Goal: Task Accomplishment & Management: Manage account settings

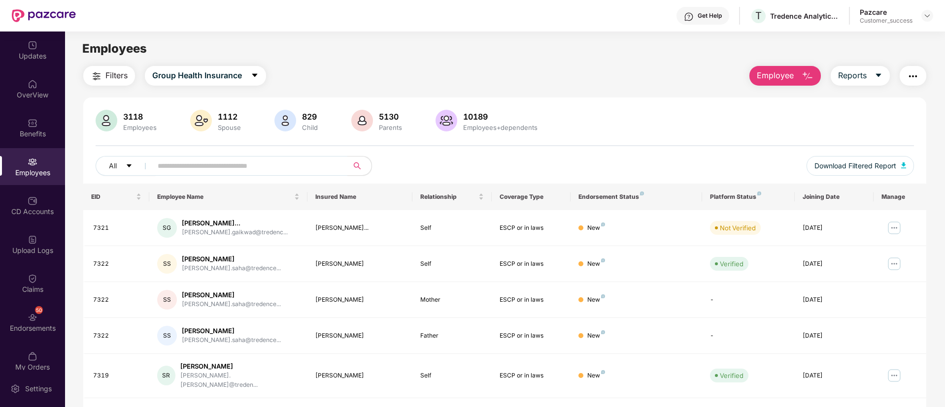
click at [922, 19] on div at bounding box center [927, 16] width 12 height 12
click at [928, 17] on img at bounding box center [927, 16] width 8 height 8
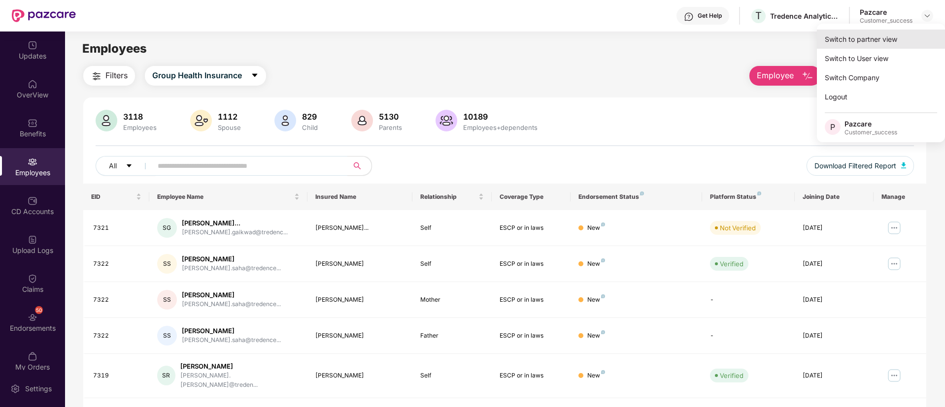
click at [846, 37] on div "Switch to partner view" at bounding box center [881, 39] width 128 height 19
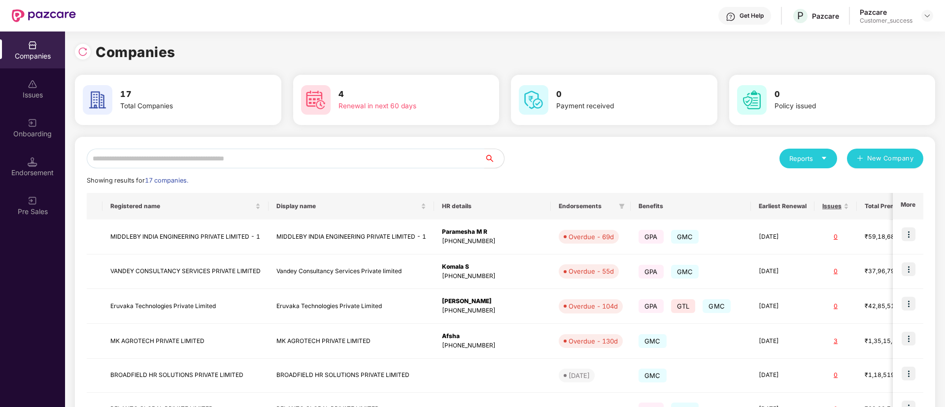
click at [186, 163] on input "text" at bounding box center [286, 159] width 398 height 20
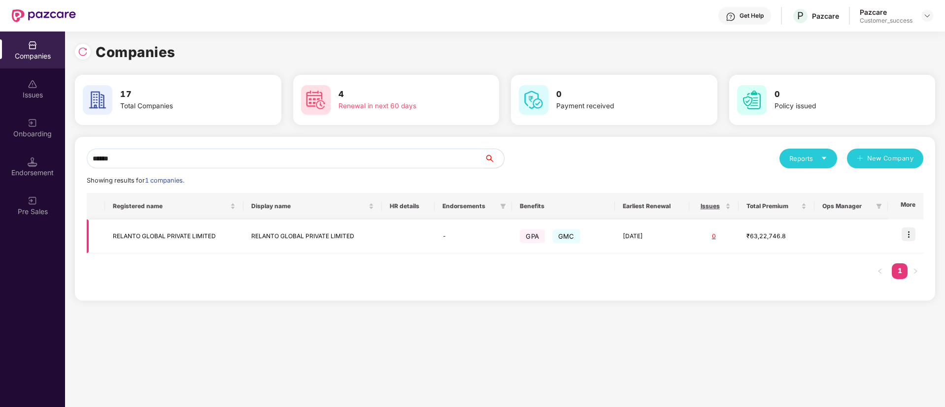
type input "******"
click at [912, 231] on img at bounding box center [909, 235] width 14 height 14
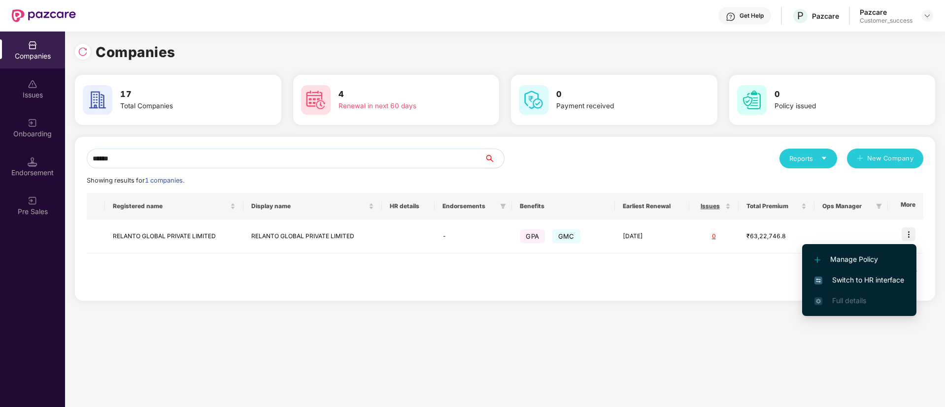
click at [833, 273] on li "Switch to HR interface" at bounding box center [859, 280] width 114 height 21
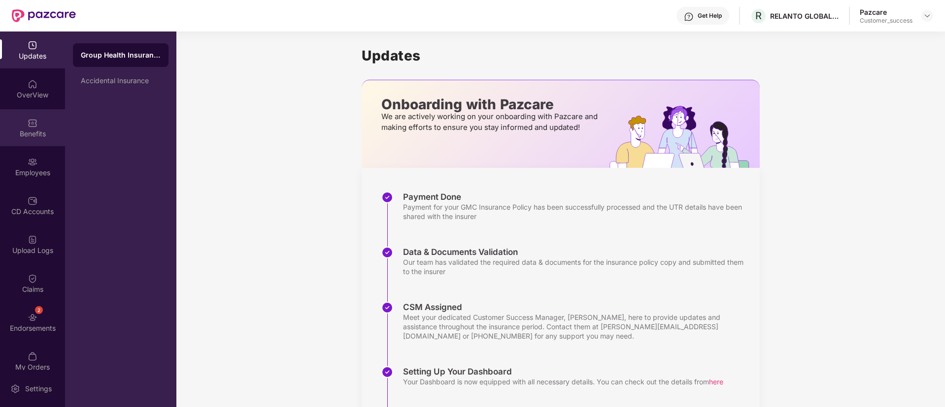
click at [44, 129] on div "Benefits" at bounding box center [32, 134] width 65 height 10
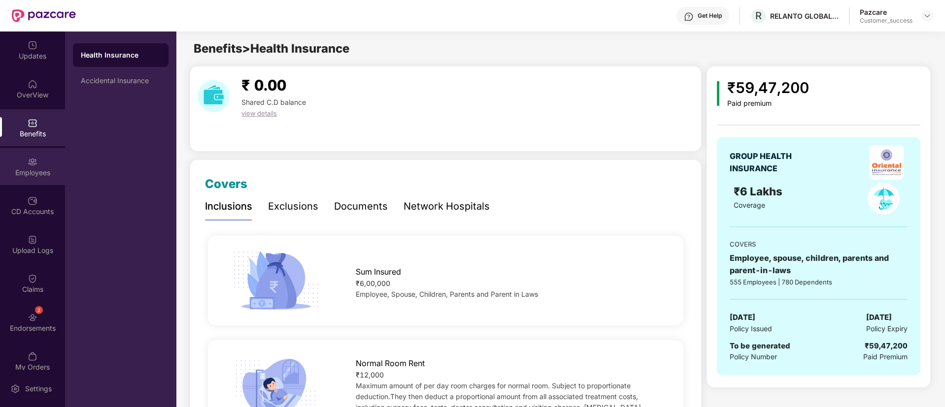
click at [25, 170] on div "Employees" at bounding box center [32, 173] width 65 height 10
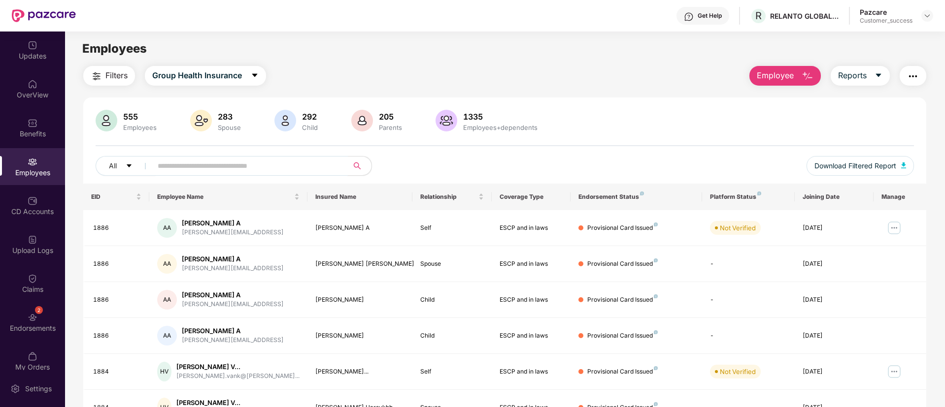
click at [212, 168] on input "text" at bounding box center [246, 166] width 177 height 15
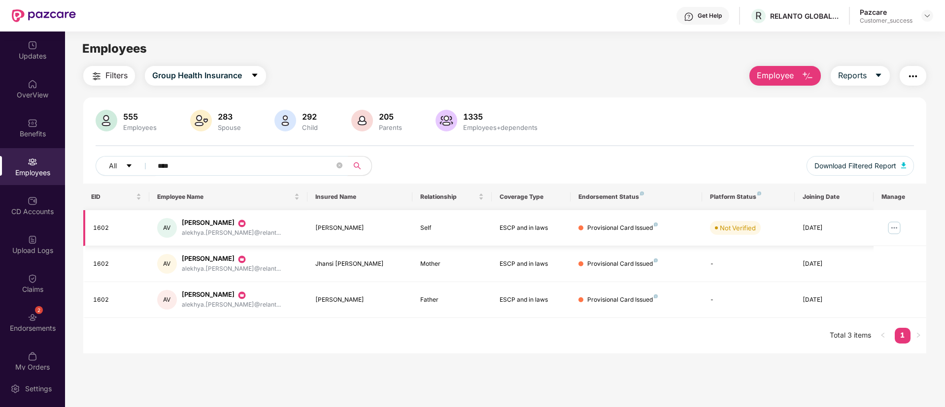
type input "****"
click at [891, 231] on img at bounding box center [894, 228] width 16 height 16
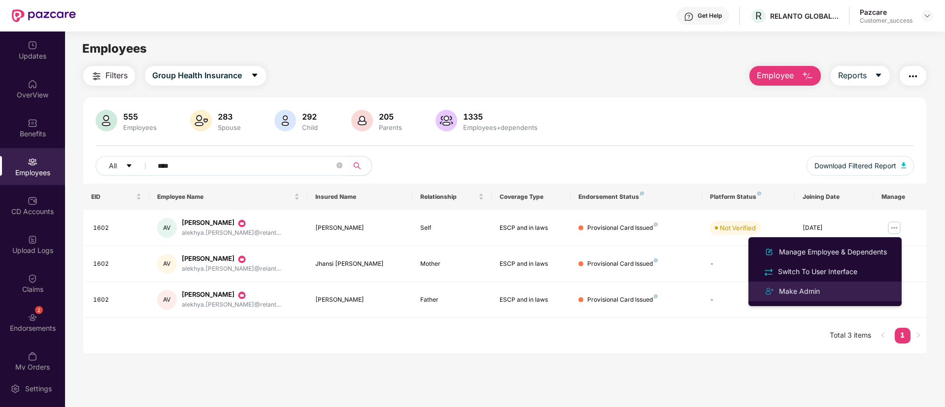
click at [803, 290] on div "Make Admin" at bounding box center [799, 291] width 45 height 11
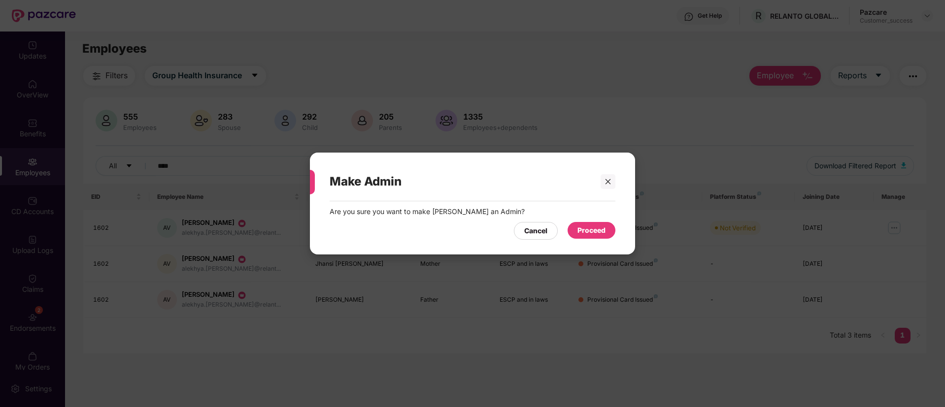
click at [589, 227] on div "Proceed" at bounding box center [591, 230] width 28 height 11
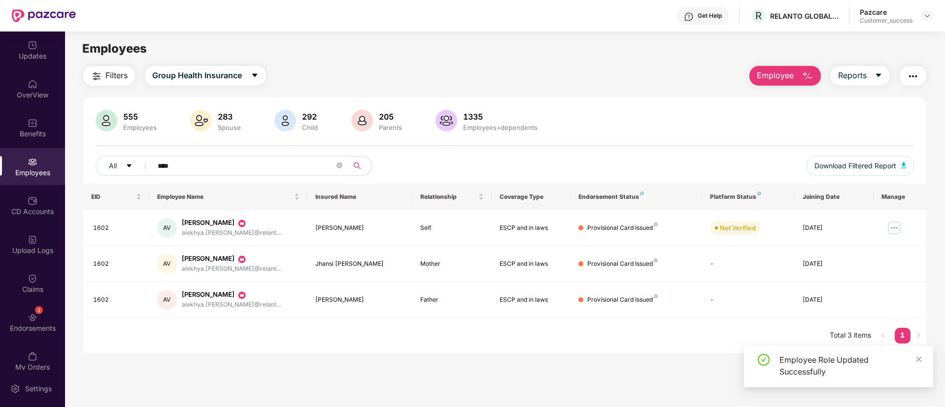
click at [225, 164] on input "****" at bounding box center [246, 166] width 177 height 15
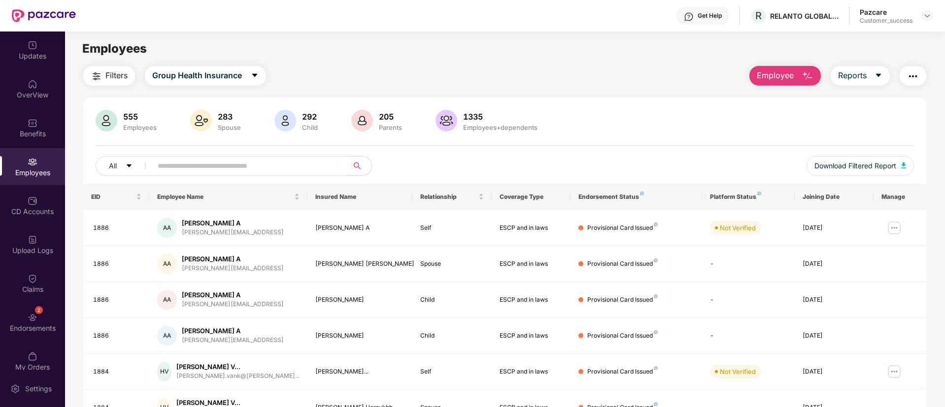
click at [225, 164] on input "text" at bounding box center [246, 166] width 177 height 15
type input "*"
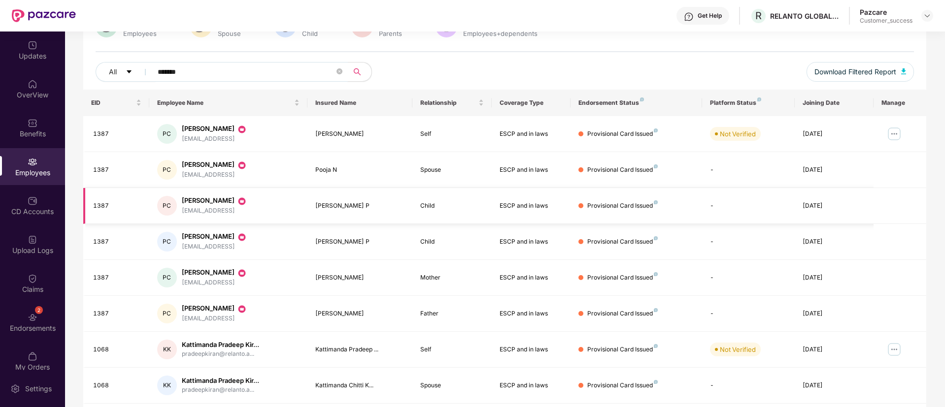
scroll to position [95, 0]
type input "*******"
click at [892, 131] on img at bounding box center [894, 134] width 16 height 16
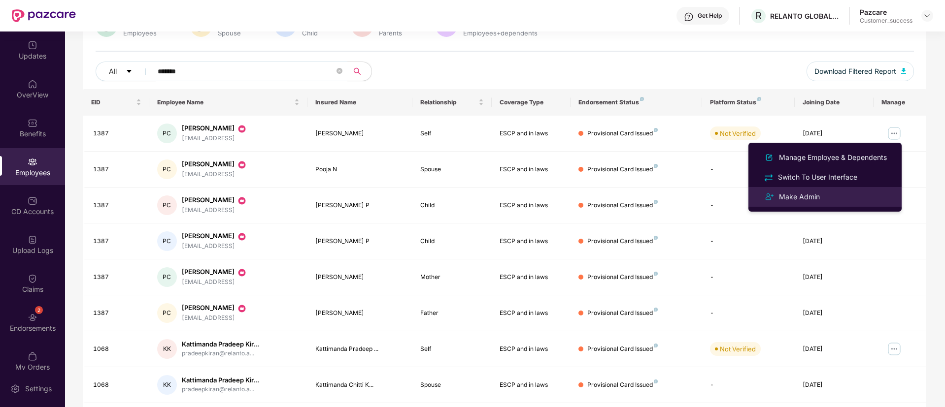
click at [819, 194] on div "Make Admin" at bounding box center [799, 197] width 45 height 11
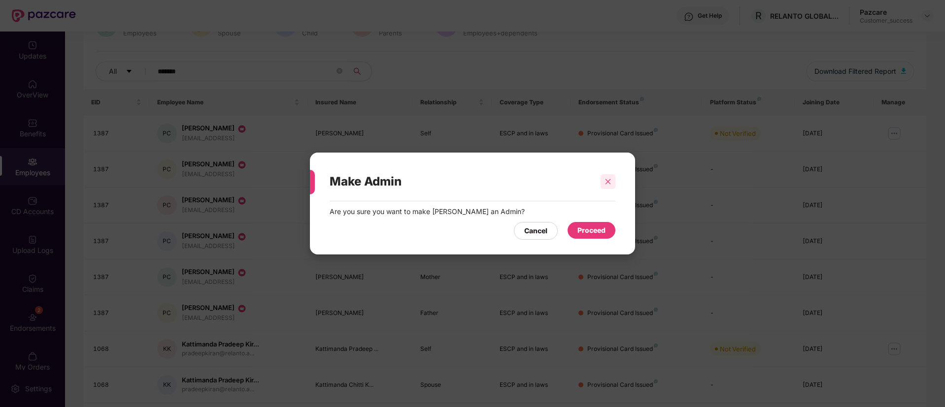
click at [615, 186] on div at bounding box center [608, 181] width 15 height 15
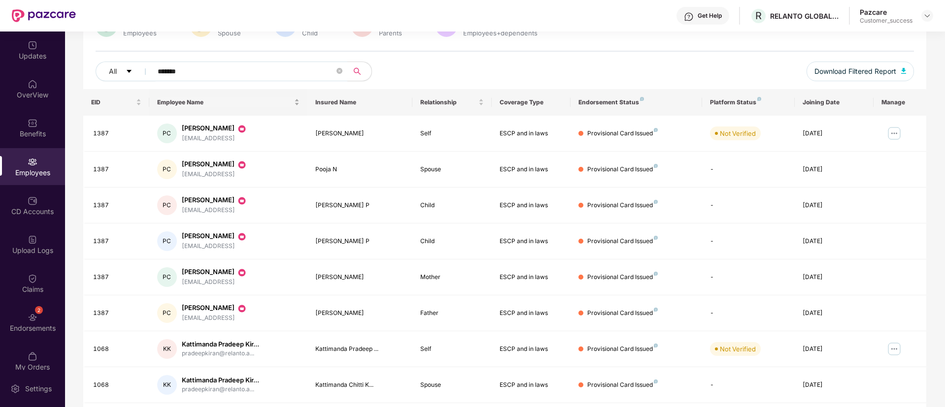
scroll to position [0, 0]
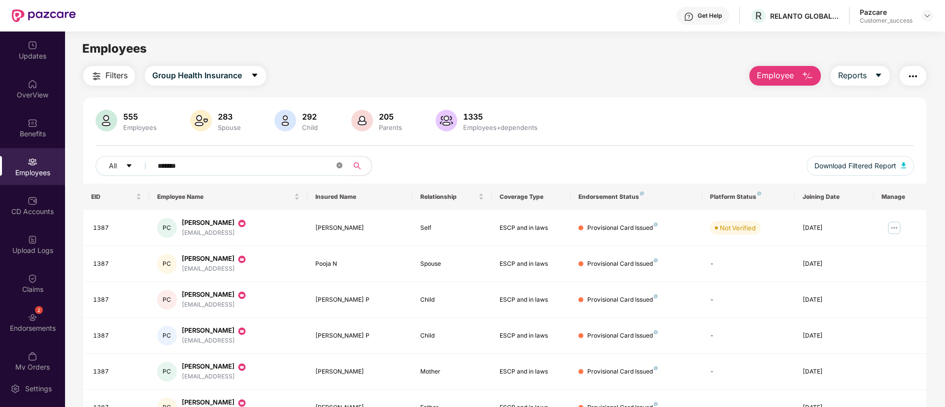
click at [336, 167] on icon "close-circle" at bounding box center [339, 166] width 6 height 6
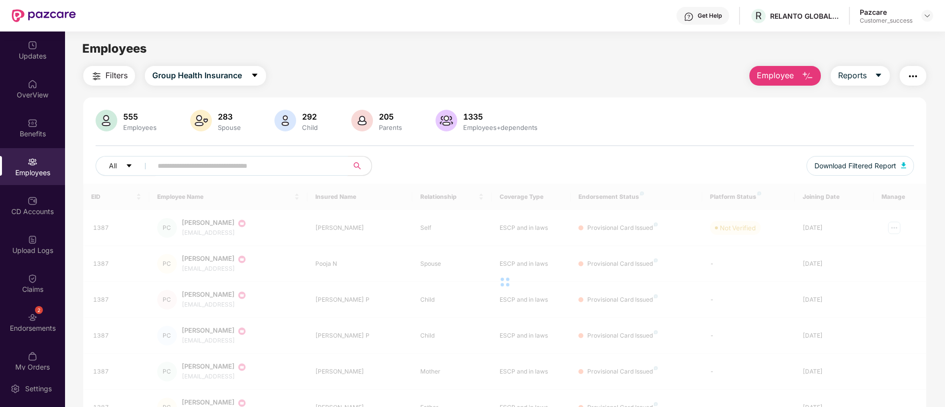
click at [210, 167] on input "text" at bounding box center [246, 166] width 177 height 15
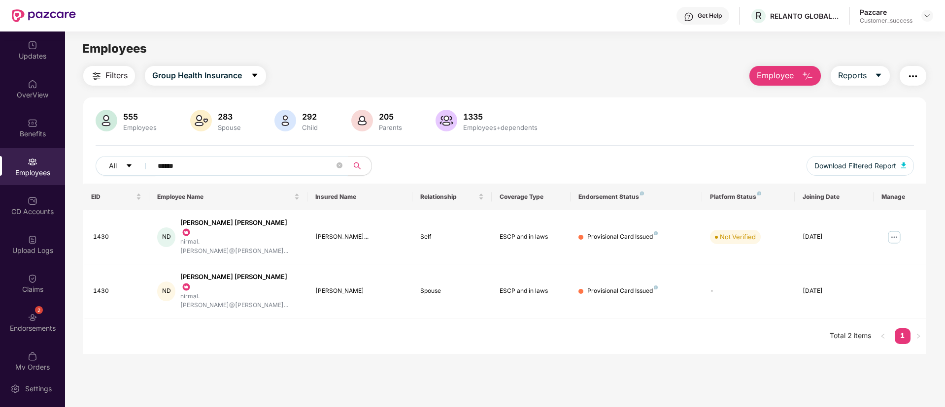
click at [262, 171] on input "******" at bounding box center [246, 166] width 177 height 15
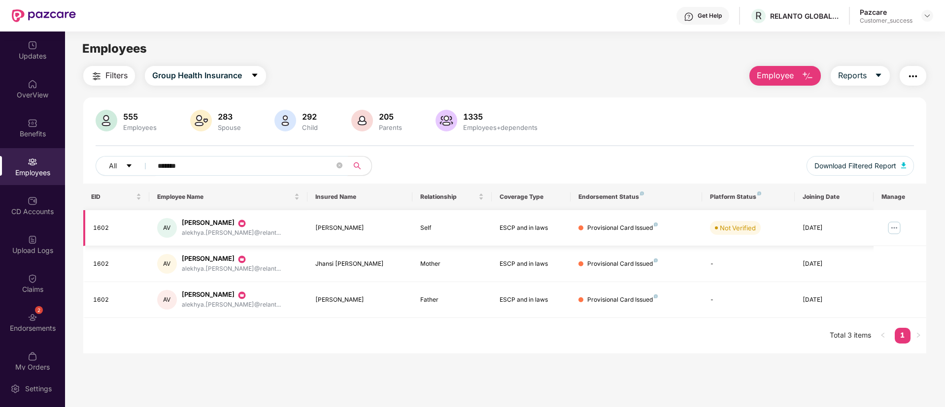
type input "*******"
click at [897, 230] on img at bounding box center [894, 228] width 16 height 16
click at [648, 118] on div "555 Employees 283 Spouse 292 Child 205 Parents 1335 Employees+dependents" at bounding box center [505, 122] width 818 height 24
click at [582, 157] on div "All ******* Download Filtered Report" at bounding box center [505, 170] width 818 height 28
click at [256, 164] on input "*******" at bounding box center [246, 166] width 177 height 15
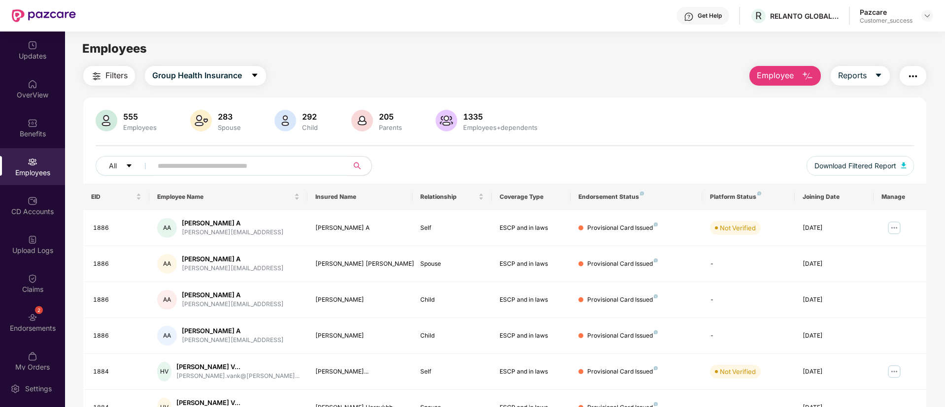
click at [914, 79] on img "button" at bounding box center [913, 76] width 12 height 12
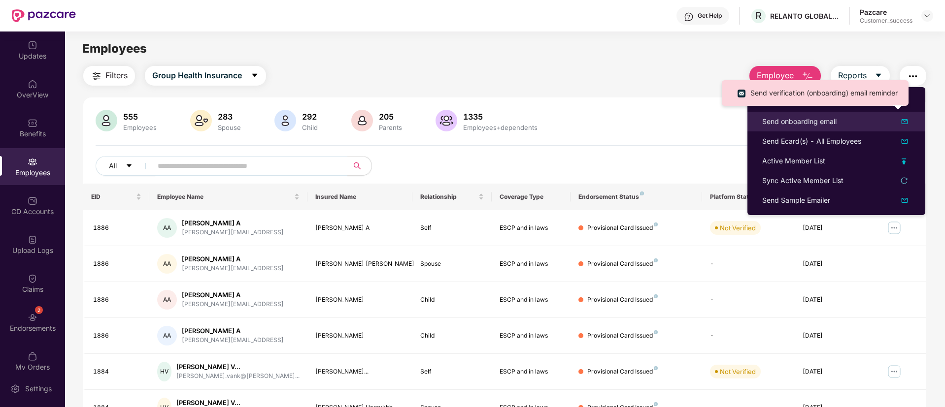
click at [910, 122] on img at bounding box center [905, 122] width 12 height 12
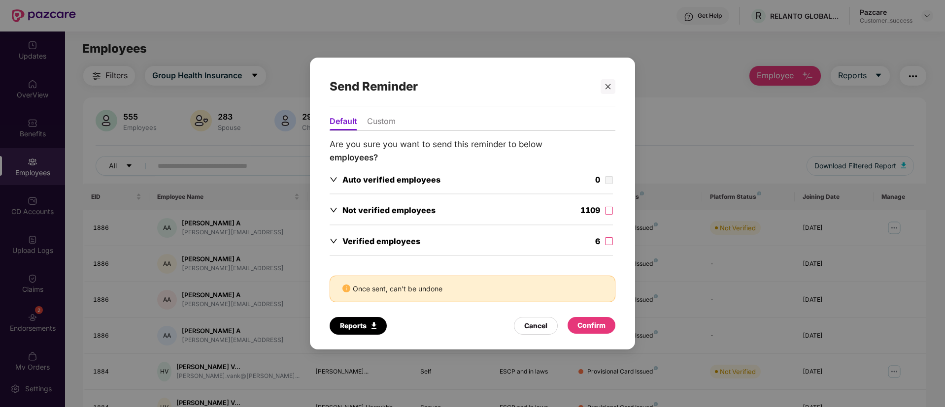
click at [605, 210] on div "1109" at bounding box center [596, 211] width 33 height 15
click at [590, 328] on div "Confirm" at bounding box center [591, 325] width 28 height 11
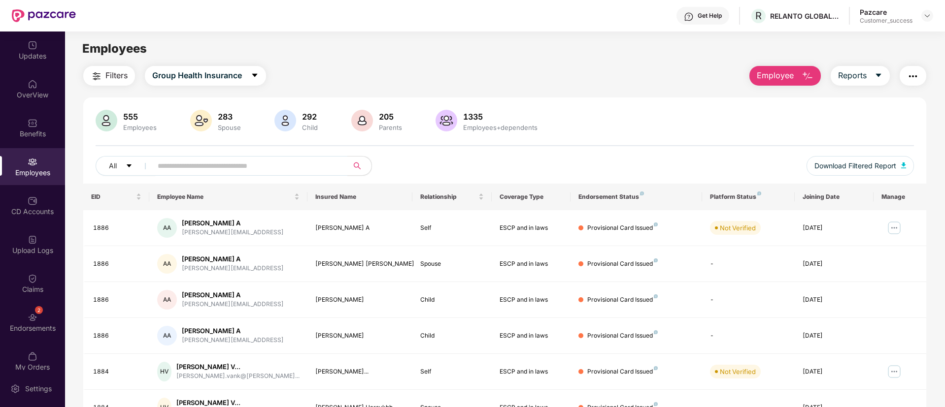
click at [579, 62] on main "Employees Filters Group Health Insurance Employee Reports 555 Employees 283 Spo…" at bounding box center [504, 235] width 879 height 407
click at [592, 123] on div "555 Employees 283 Spouse 292 Child 205 Parents 1335 Employees+dependents" at bounding box center [505, 122] width 818 height 24
click at [24, 52] on div "Updates" at bounding box center [32, 56] width 65 height 10
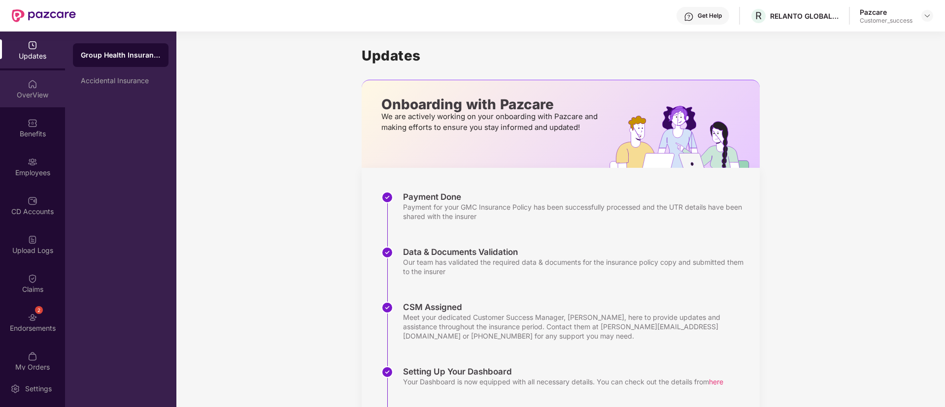
click at [19, 86] on div "OverView" at bounding box center [32, 88] width 65 height 37
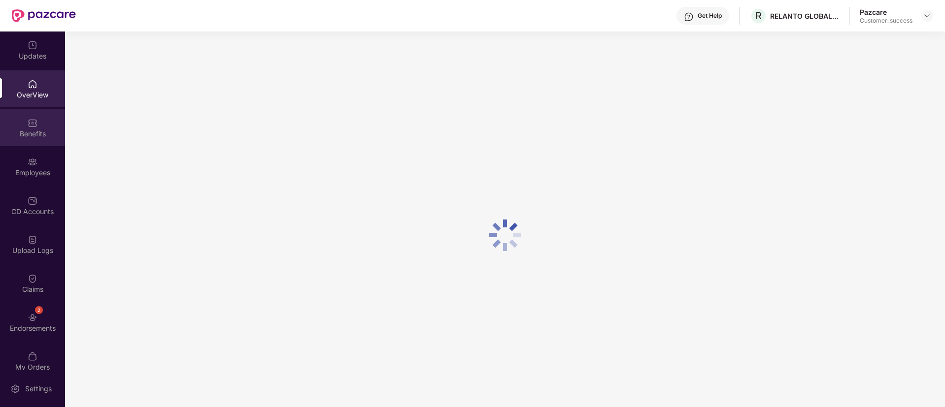
click at [31, 122] on img at bounding box center [33, 123] width 10 height 10
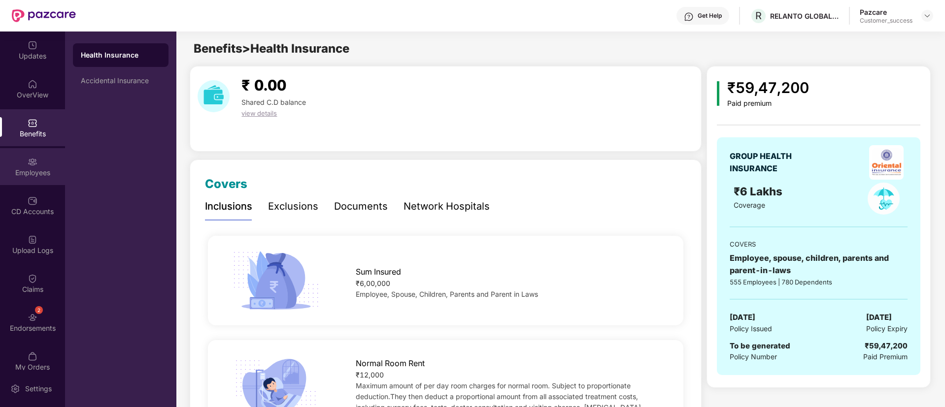
click at [34, 156] on div at bounding box center [33, 161] width 10 height 10
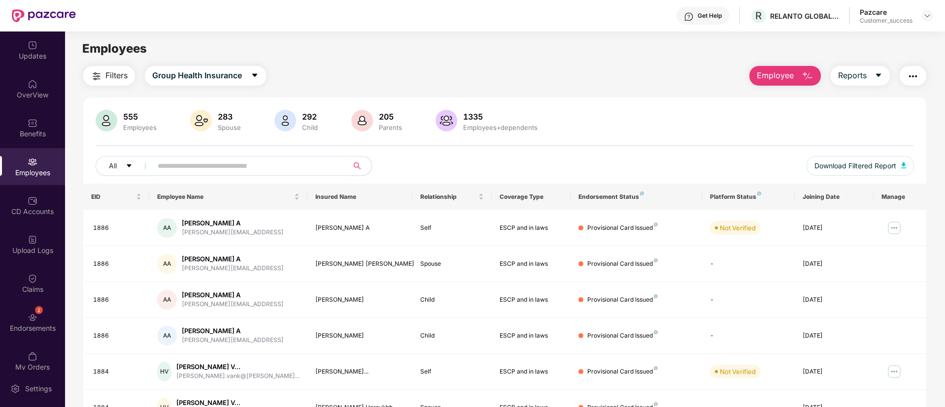
click at [915, 69] on button "button" at bounding box center [913, 76] width 27 height 20
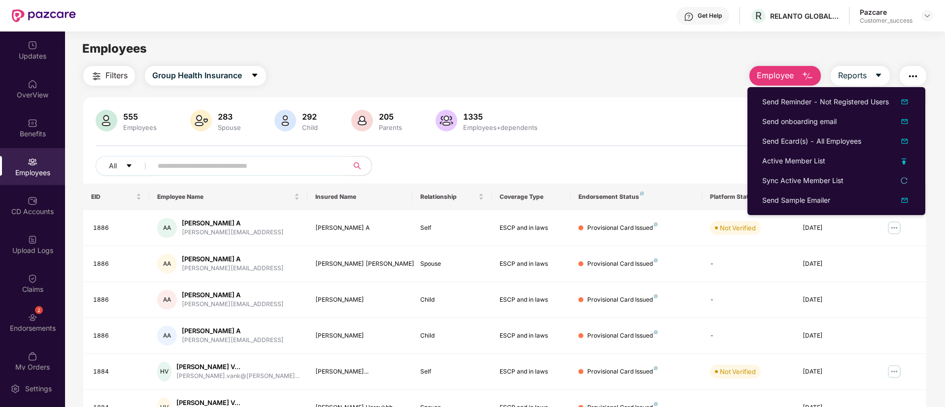
click at [605, 82] on div "Filters Group Health Insurance Employee Reports" at bounding box center [504, 76] width 843 height 20
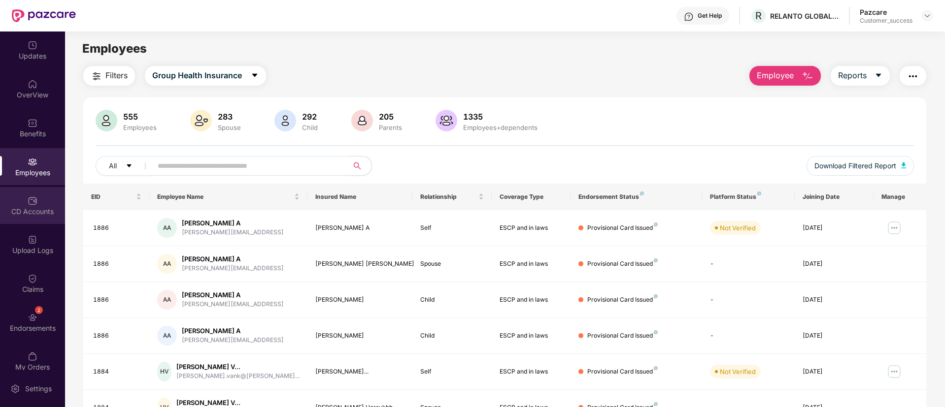
click at [33, 220] on div "CD Accounts" at bounding box center [32, 205] width 65 height 37
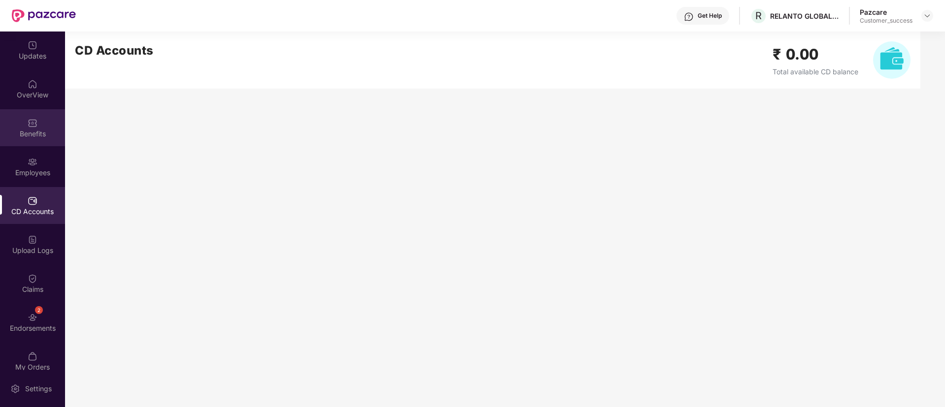
click at [30, 125] on img at bounding box center [33, 123] width 10 height 10
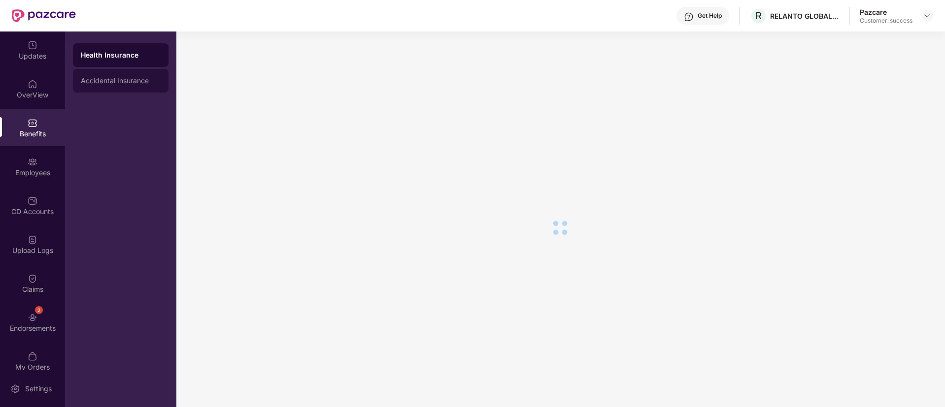
click at [130, 77] on div "Accidental Insurance" at bounding box center [121, 81] width 80 height 8
click at [130, 77] on div "Accidental Insurance" at bounding box center [121, 81] width 80 height 10
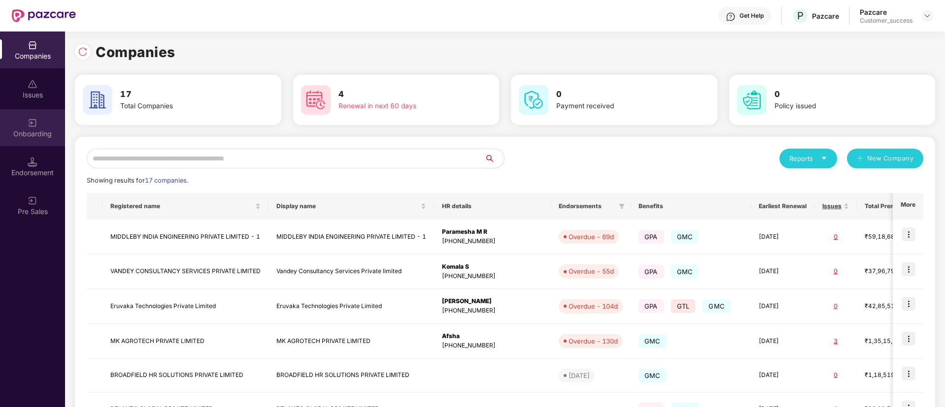
click at [38, 134] on div "Onboarding" at bounding box center [32, 134] width 65 height 10
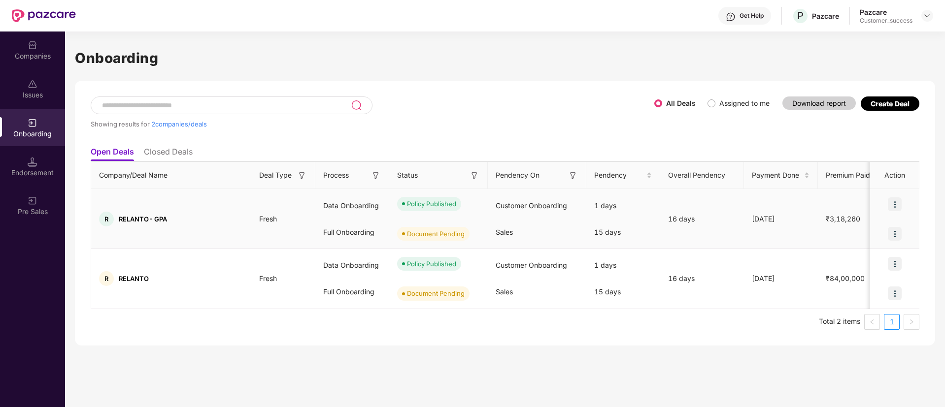
click at [893, 202] on img at bounding box center [895, 205] width 14 height 14
click at [842, 235] on li "View Document" at bounding box center [854, 229] width 95 height 21
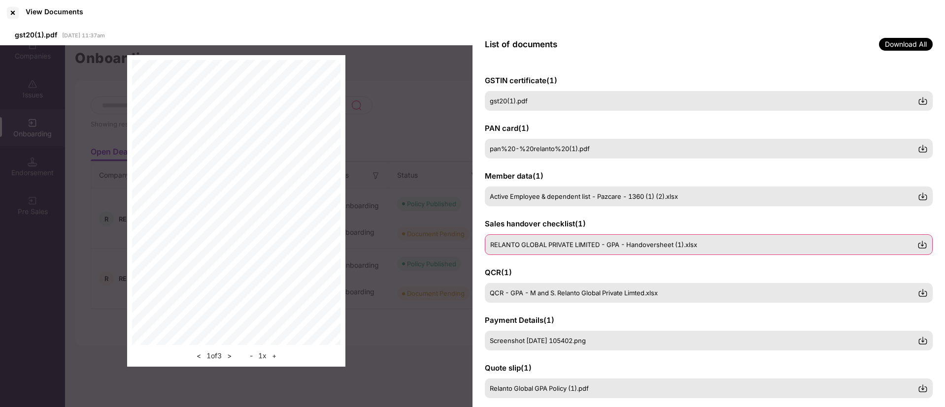
click at [592, 244] on span "RELANTO GLOBAL PRIVATE LIMITED - GPA - Handoversheet (1).xlsx" at bounding box center [593, 245] width 207 height 8
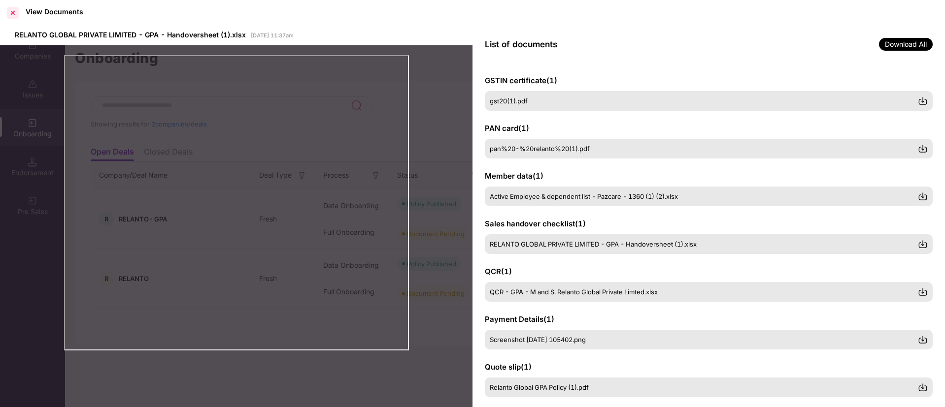
click at [11, 13] on div at bounding box center [13, 13] width 16 height 16
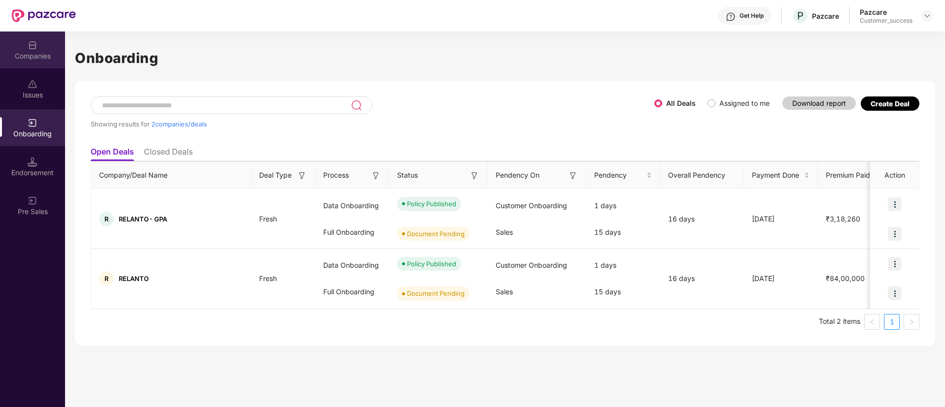
click at [32, 44] on img at bounding box center [33, 45] width 10 height 10
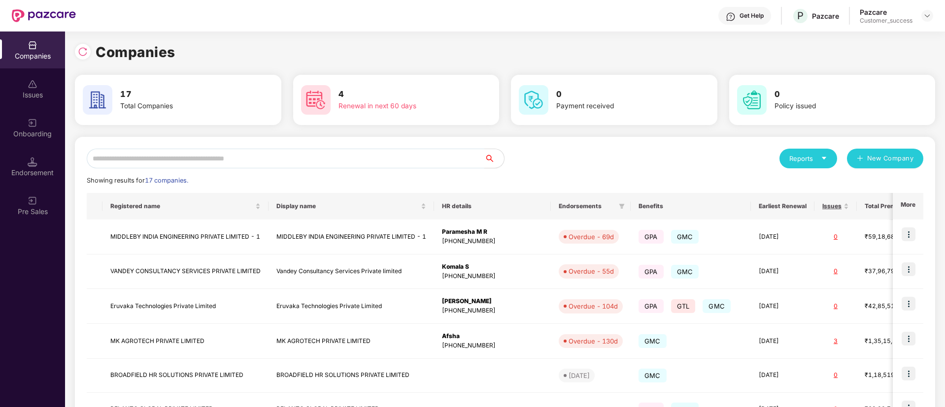
click at [177, 157] on input "text" at bounding box center [286, 159] width 398 height 20
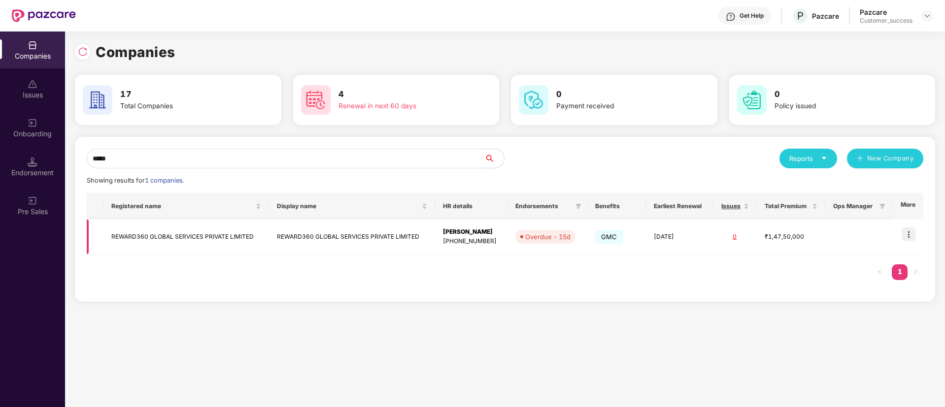
type input "*****"
click at [907, 239] on img at bounding box center [909, 235] width 14 height 14
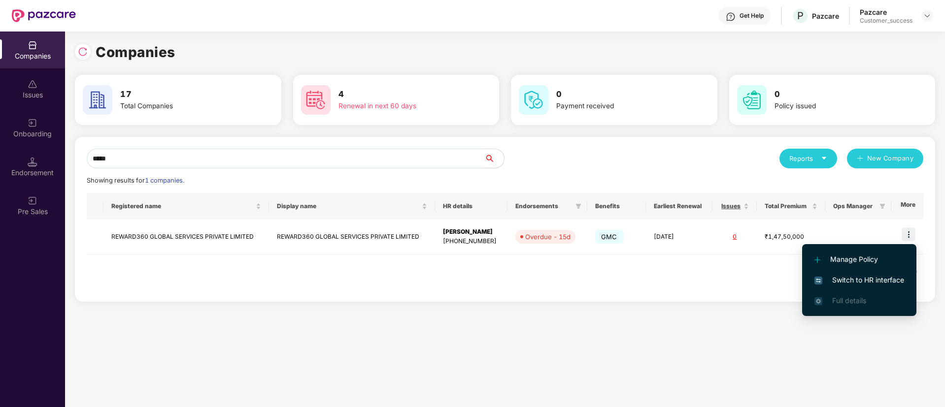
click at [855, 277] on span "Switch to HR interface" at bounding box center [859, 280] width 90 height 11
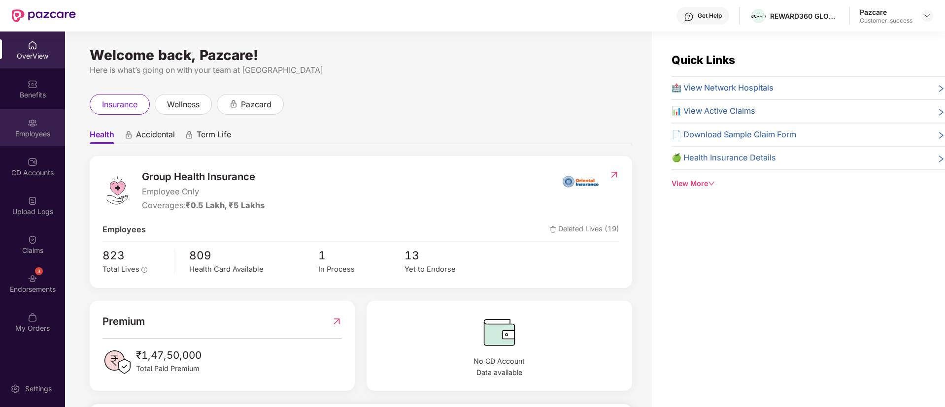
click at [44, 114] on div "Employees" at bounding box center [32, 127] width 65 height 37
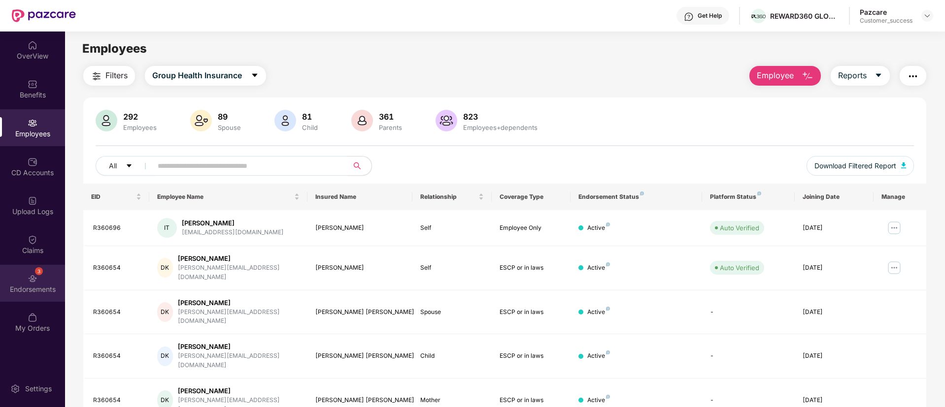
click at [35, 276] on img at bounding box center [33, 279] width 10 height 10
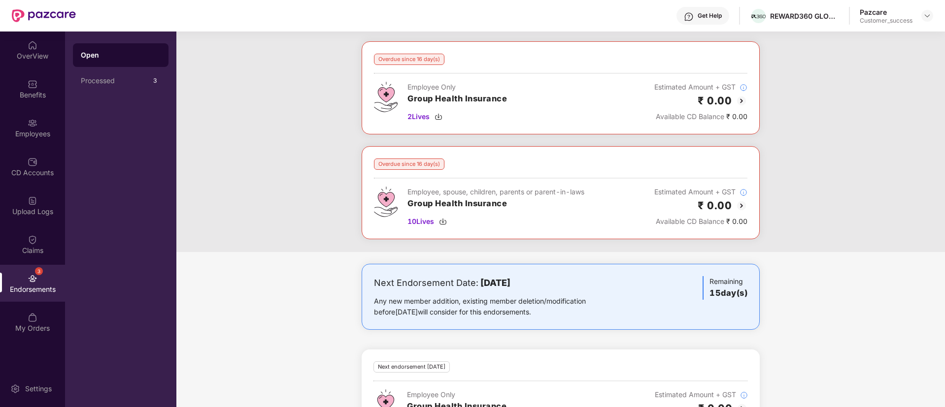
scroll to position [21, 0]
